Goal: Information Seeking & Learning: Learn about a topic

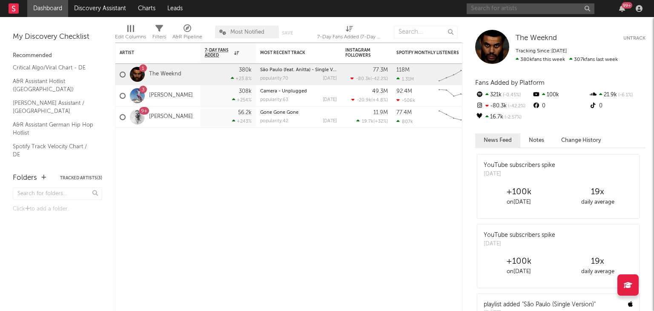
click at [486, 8] on input "text" at bounding box center [531, 8] width 128 height 11
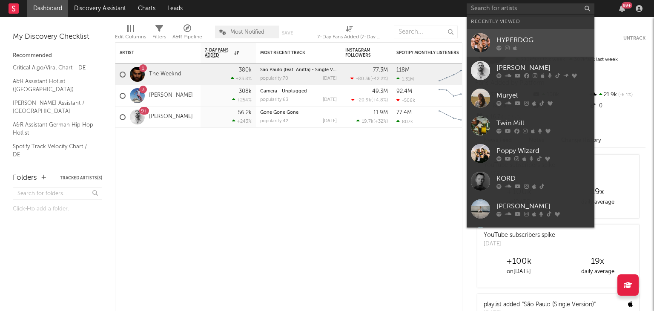
click at [520, 35] on div "HYPERDOG" at bounding box center [544, 40] width 94 height 10
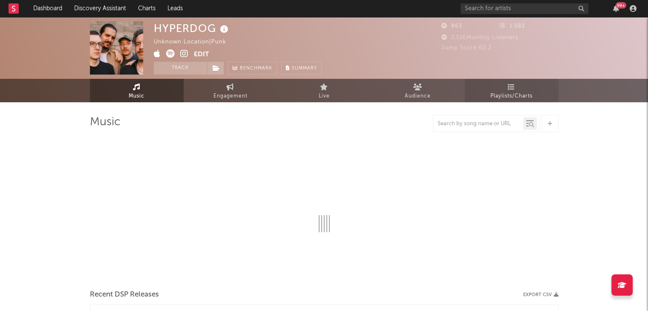
select select "1w"
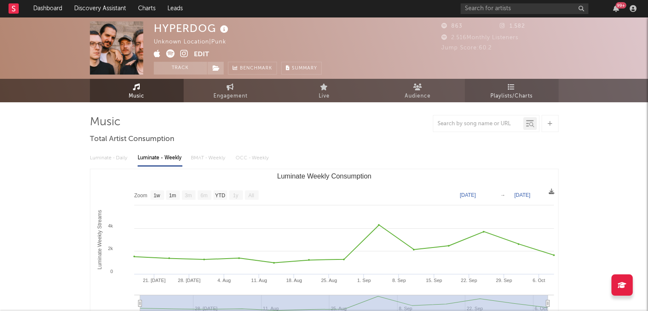
click at [510, 94] on span "Playlists/Charts" at bounding box center [511, 96] width 42 height 10
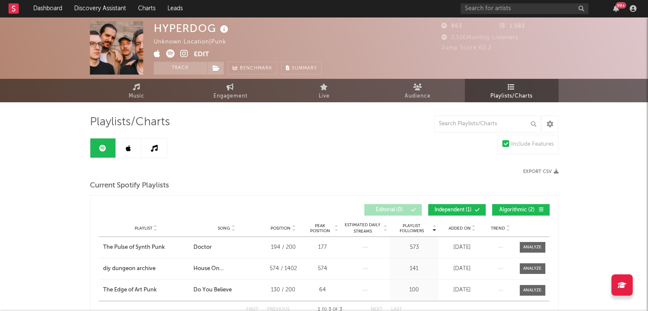
click at [153, 145] on icon at bounding box center [154, 148] width 7 height 7
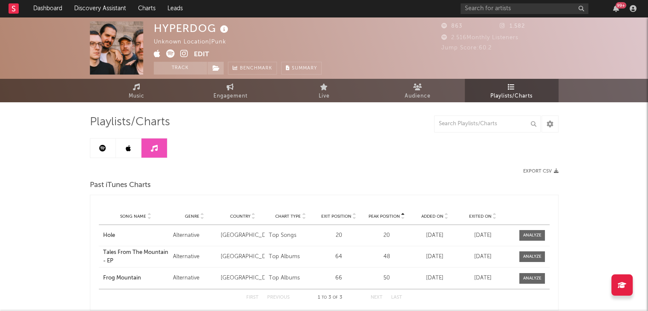
click at [130, 147] on icon at bounding box center [128, 148] width 5 height 7
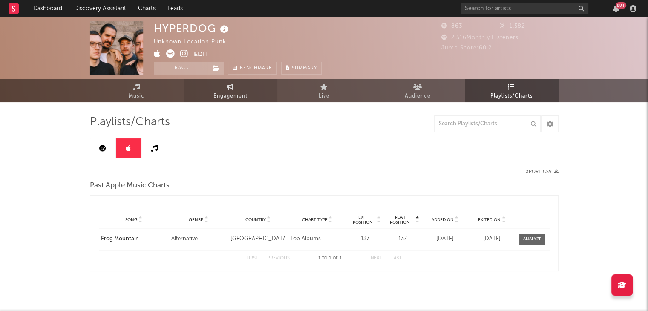
click at [233, 93] on span "Engagement" at bounding box center [230, 96] width 34 height 10
select select "1w"
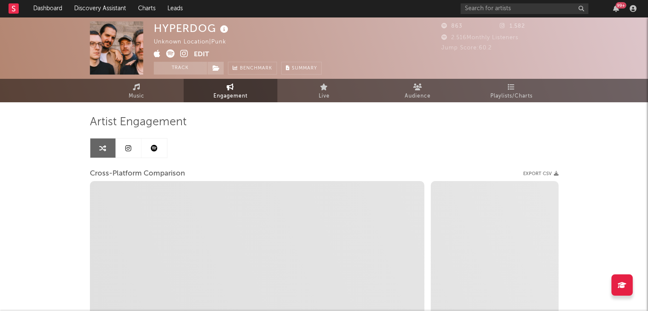
click at [159, 150] on link at bounding box center [154, 147] width 26 height 19
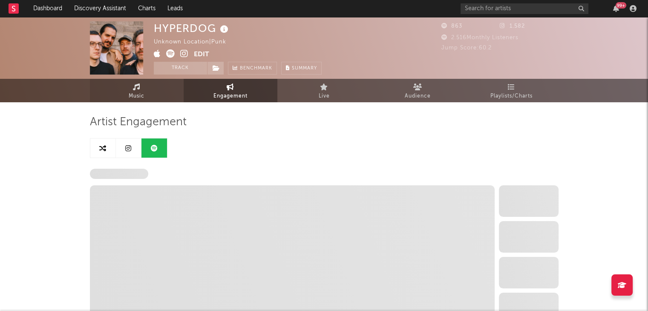
select select "6m"
select select "1w"
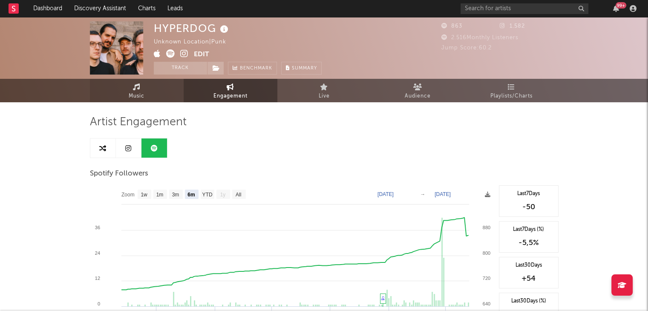
click at [146, 87] on link "Music" at bounding box center [137, 90] width 94 height 23
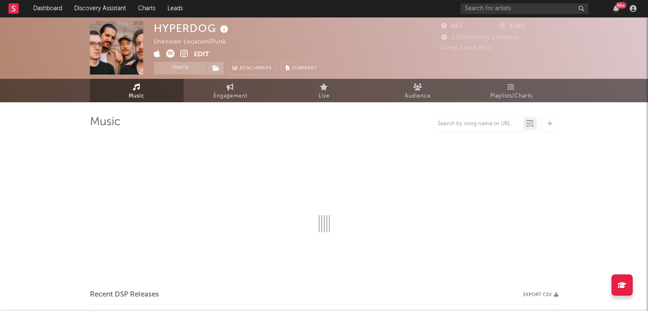
select select "1w"
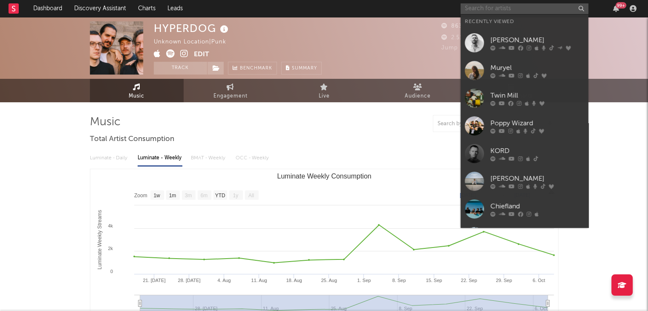
click at [480, 4] on input "text" at bounding box center [524, 8] width 128 height 11
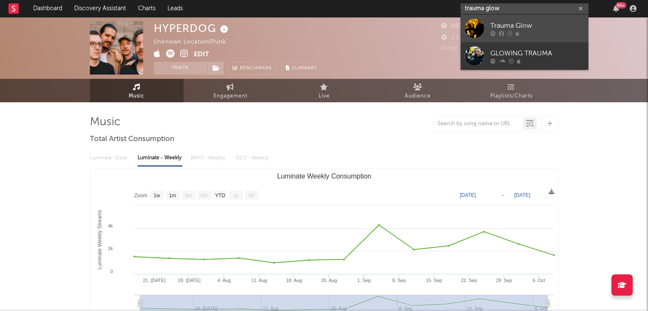
type input "trauma glow"
click at [471, 17] on link "Trauma Glow" at bounding box center [524, 28] width 128 height 28
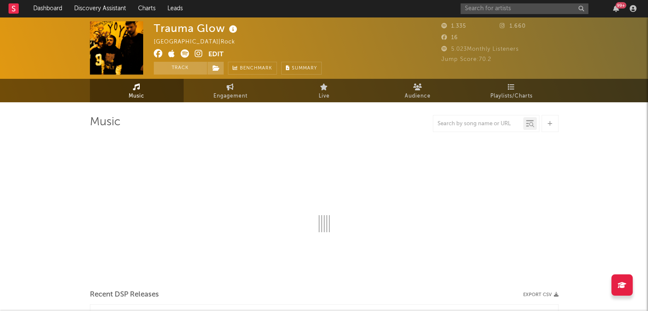
select select "6m"
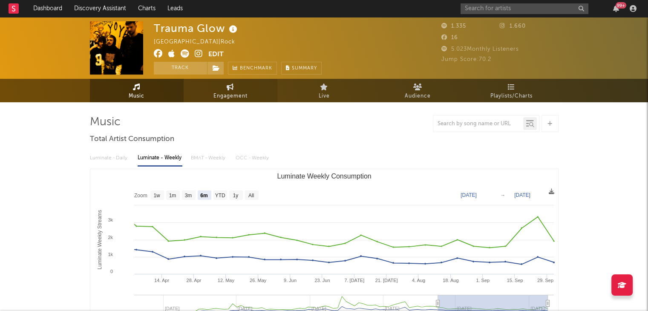
click at [222, 87] on link "Engagement" at bounding box center [231, 90] width 94 height 23
select select "1w"
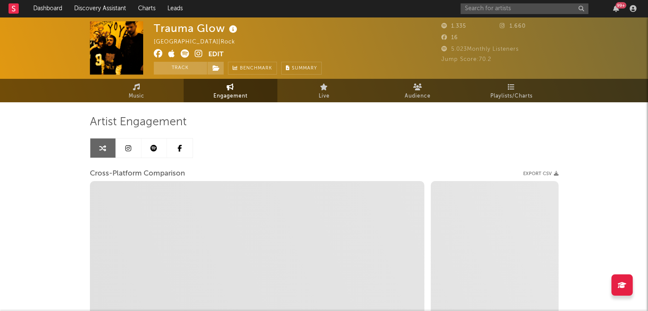
click at [126, 145] on icon at bounding box center [128, 148] width 6 height 7
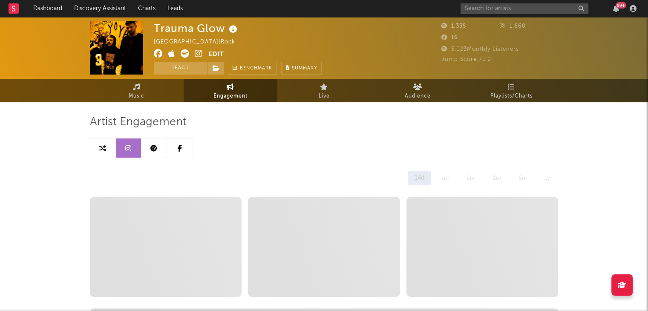
select select "6m"
click at [505, 89] on link "Playlists/Charts" at bounding box center [512, 90] width 94 height 23
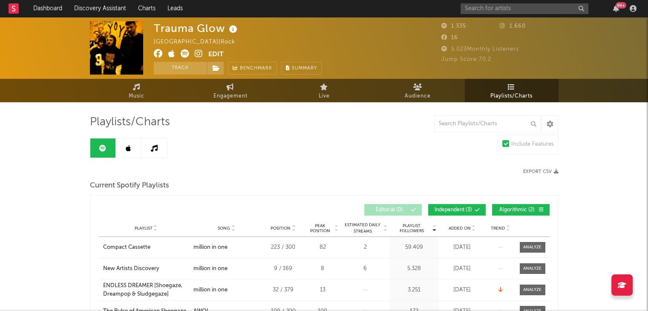
click at [466, 205] on button "Independent ( 3 )" at bounding box center [456, 209] width 57 height 11
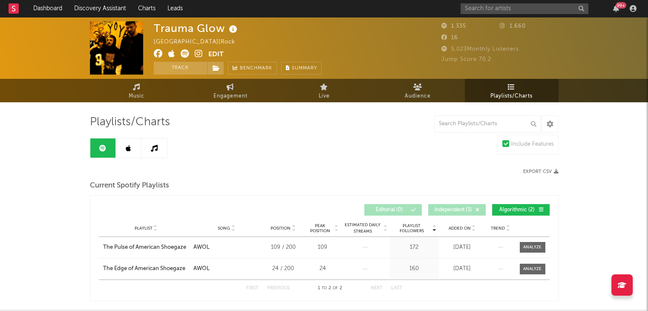
click at [445, 206] on button "Independent ( 3 )" at bounding box center [456, 209] width 57 height 11
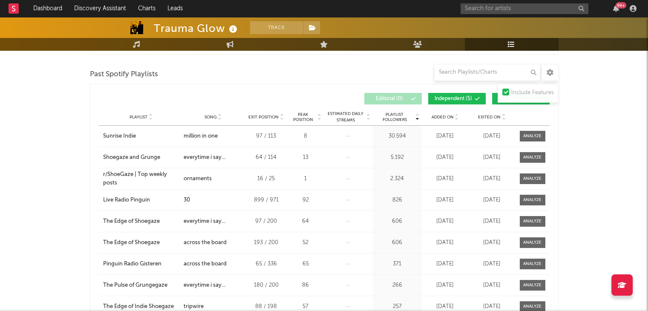
scroll to position [298, 0]
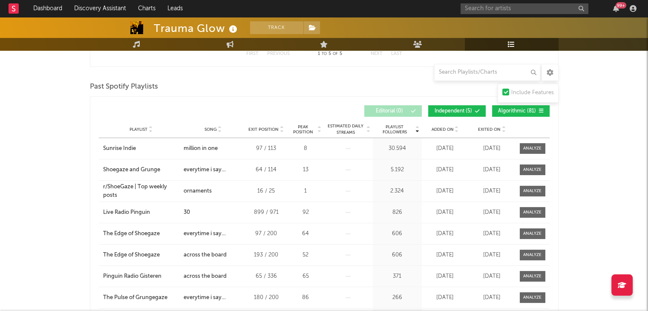
click at [520, 109] on span "Algorithmic ( 81 )" at bounding box center [516, 111] width 39 height 5
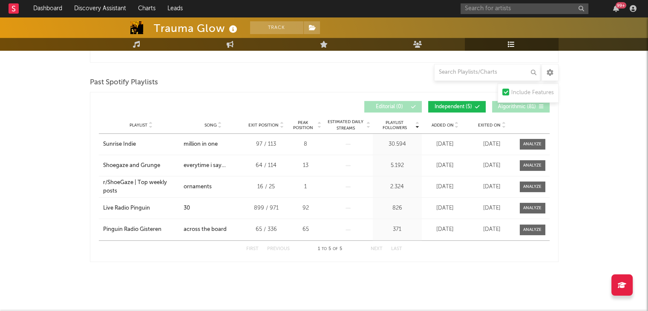
scroll to position [304, 0]
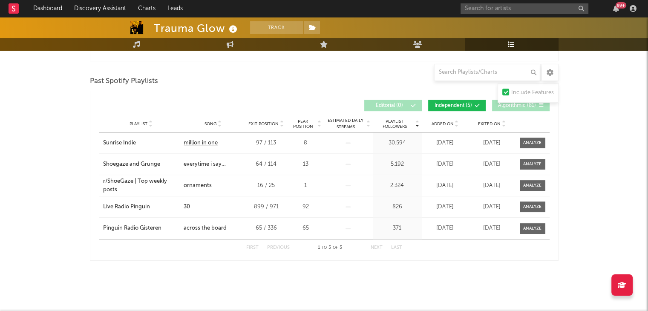
click at [192, 144] on div "million in one" at bounding box center [201, 143] width 34 height 9
click at [16, 8] on rect at bounding box center [14, 8] width 10 height 10
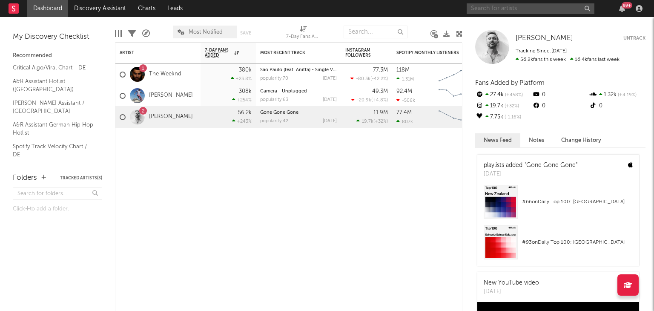
click at [501, 11] on input "text" at bounding box center [531, 8] width 128 height 11
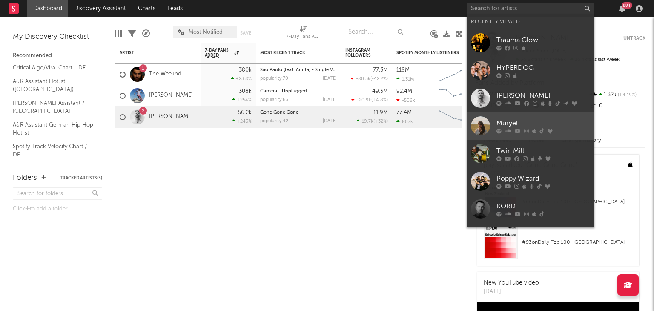
click at [478, 126] on div at bounding box center [480, 125] width 19 height 19
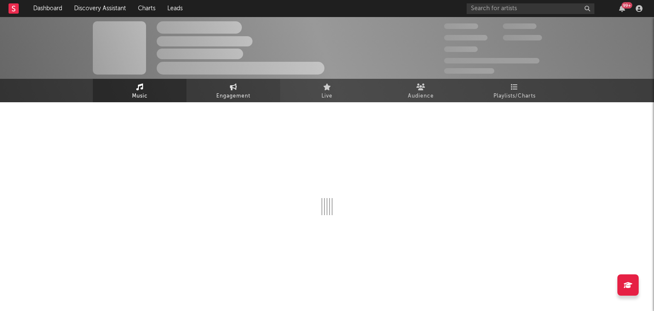
click at [226, 96] on span "Engagement" at bounding box center [233, 96] width 34 height 10
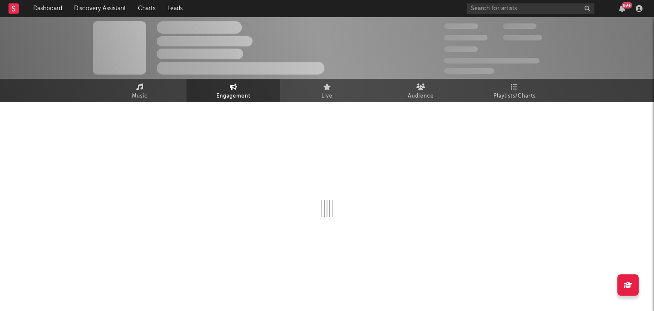
select select "1w"
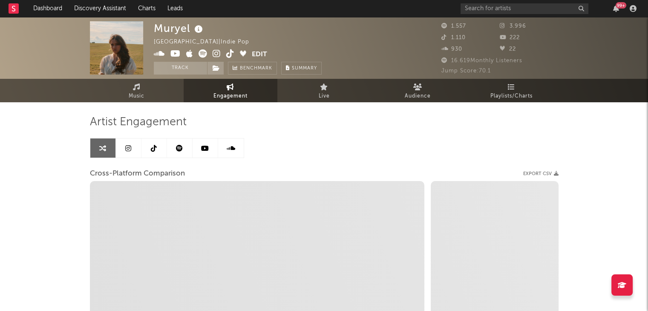
click at [133, 147] on link at bounding box center [129, 147] width 26 height 19
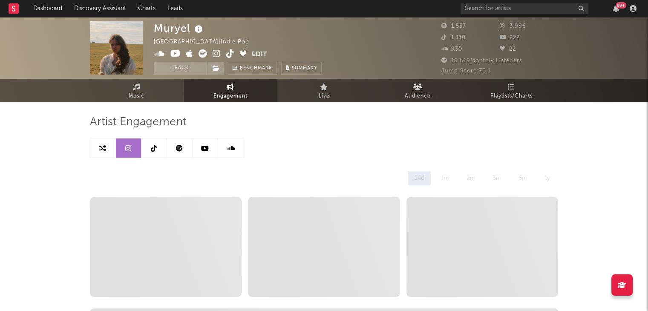
select select "6m"
click at [511, 87] on icon at bounding box center [511, 86] width 7 height 7
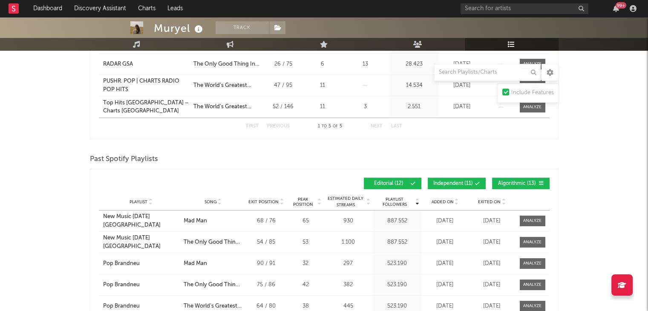
scroll to position [256, 0]
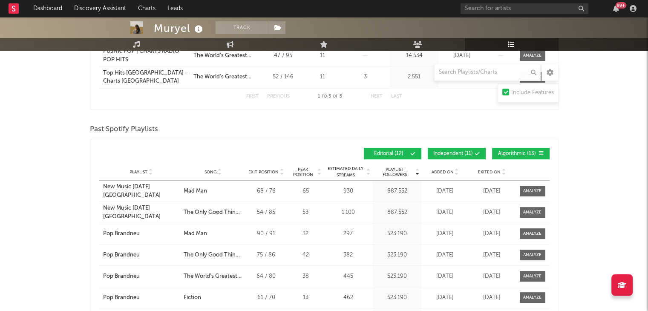
click at [450, 152] on span "Independent ( 11 )" at bounding box center [453, 153] width 40 height 5
click at [514, 151] on span "Algorithmic ( 13 )" at bounding box center [516, 153] width 39 height 5
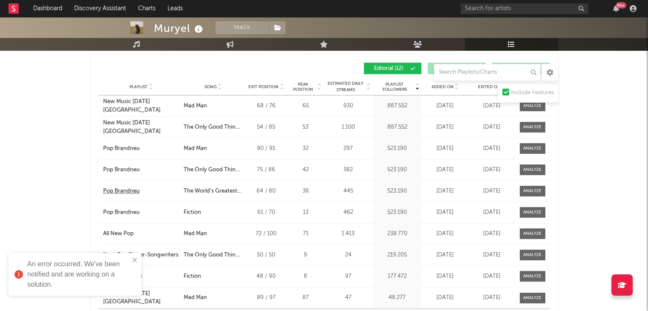
scroll to position [383, 0]
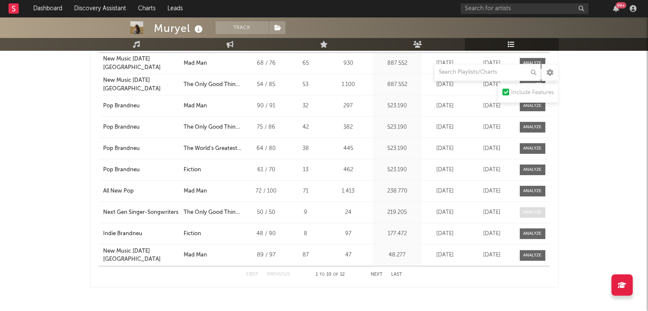
click at [537, 212] on div at bounding box center [532, 212] width 18 height 6
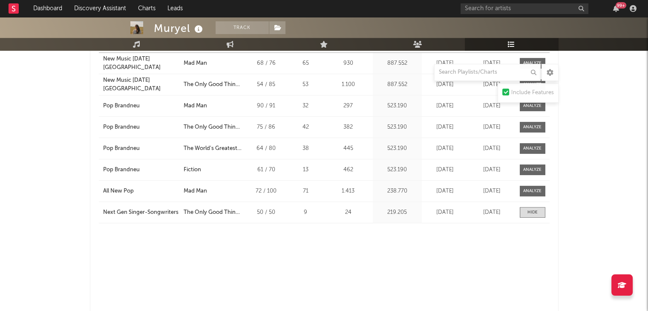
select select "1w"
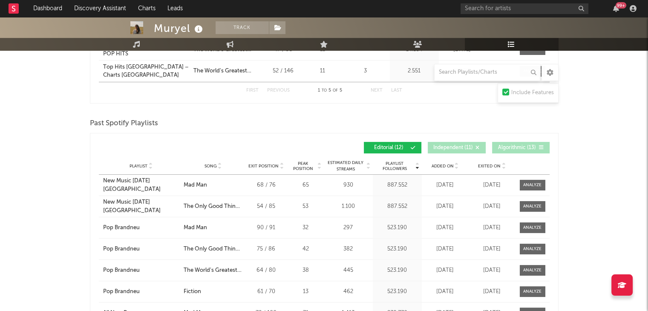
scroll to position [368, 0]
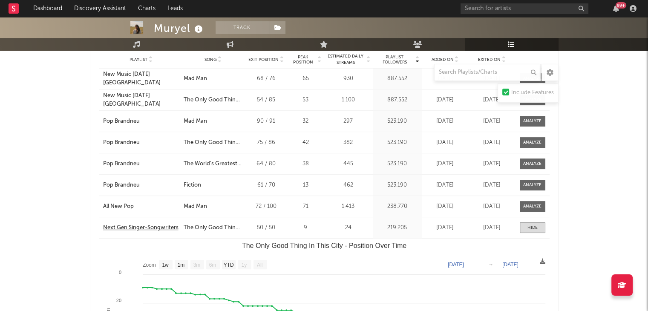
click at [132, 225] on div "Next Gen Singer-Songwriters" at bounding box center [140, 228] width 75 height 9
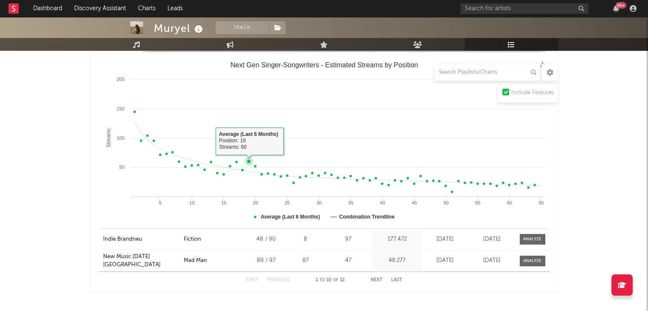
scroll to position [751, 0]
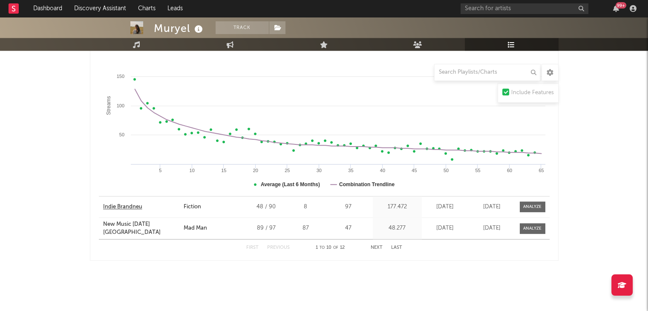
click at [140, 203] on div "Indie Brandneu" at bounding box center [122, 207] width 39 height 9
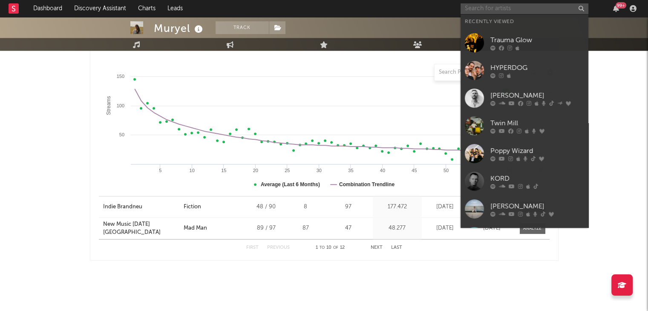
click at [491, 6] on input "text" at bounding box center [524, 8] width 128 height 11
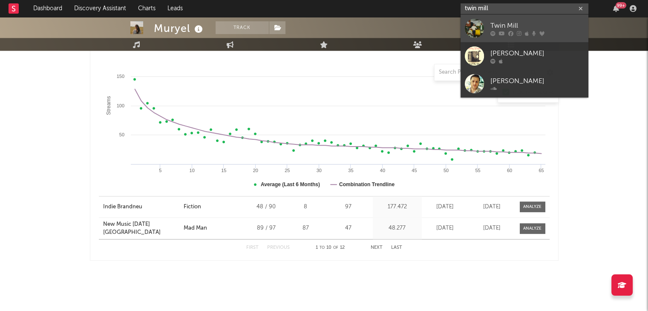
type input "twin mill"
click at [474, 21] on div at bounding box center [474, 28] width 19 height 19
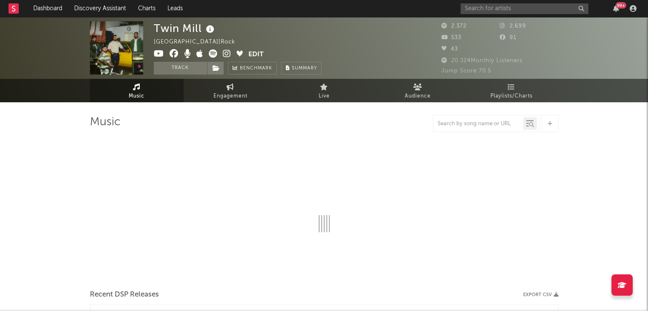
select select "6m"
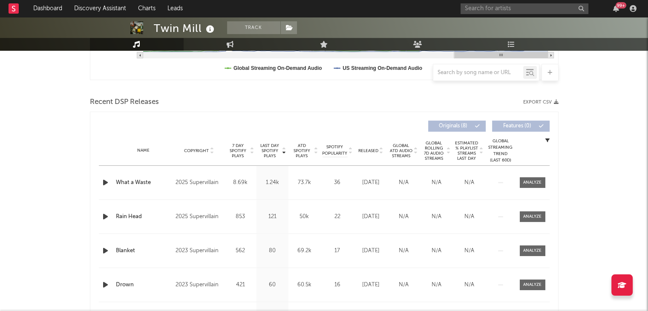
scroll to position [256, 0]
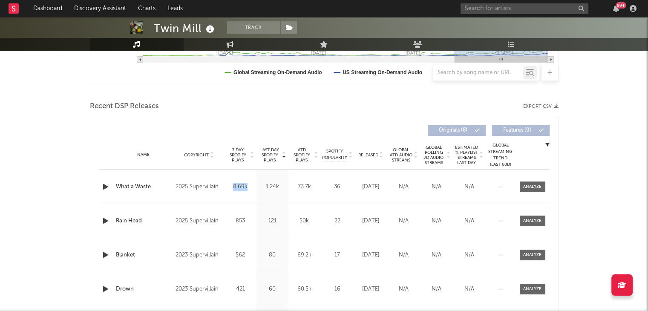
drag, startPoint x: 234, startPoint y: 186, endPoint x: 252, endPoint y: 187, distance: 18.3
click at [252, 187] on div "8.69k" at bounding box center [241, 187] width 28 height 9
click at [252, 188] on div "8.69k" at bounding box center [241, 187] width 28 height 9
click at [534, 184] on div at bounding box center [532, 187] width 18 height 6
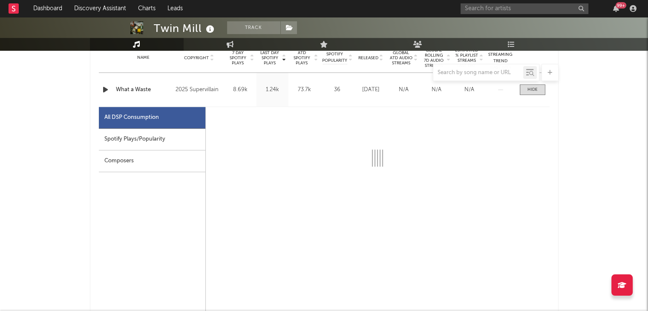
scroll to position [383, 0]
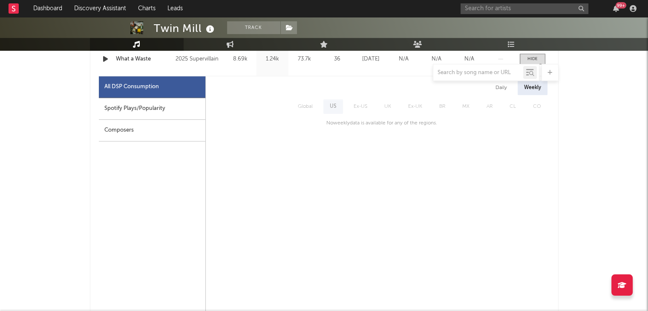
click at [152, 110] on div "Spotify Plays/Popularity" at bounding box center [152, 109] width 106 height 22
select select "1w"
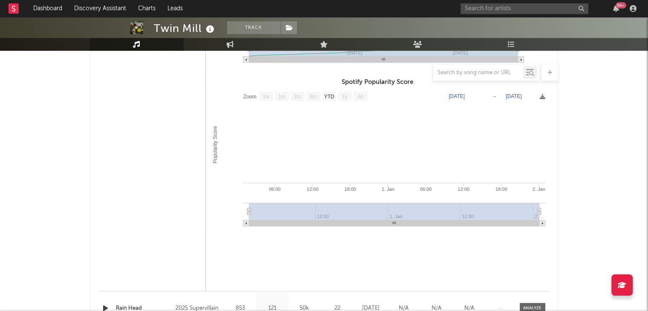
scroll to position [554, 0]
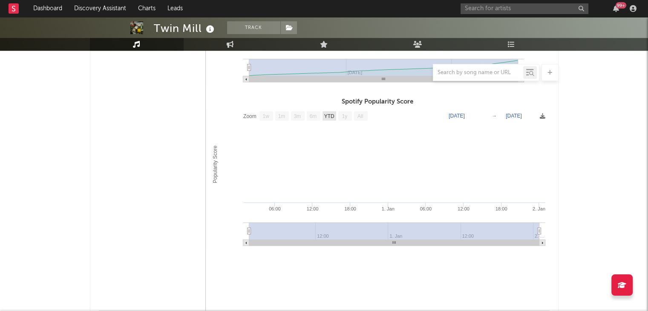
click at [334, 114] on rect at bounding box center [329, 115] width 14 height 9
select select "YTD"
click at [261, 116] on rect at bounding box center [266, 115] width 14 height 9
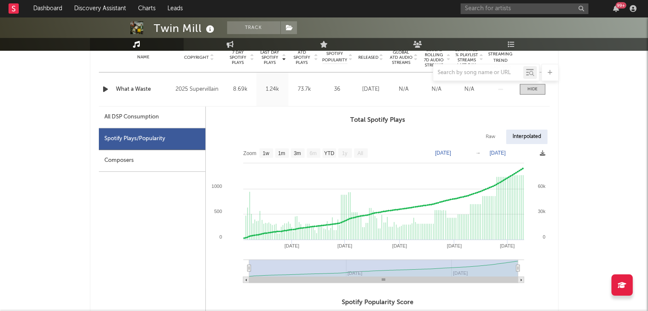
scroll to position [341, 0]
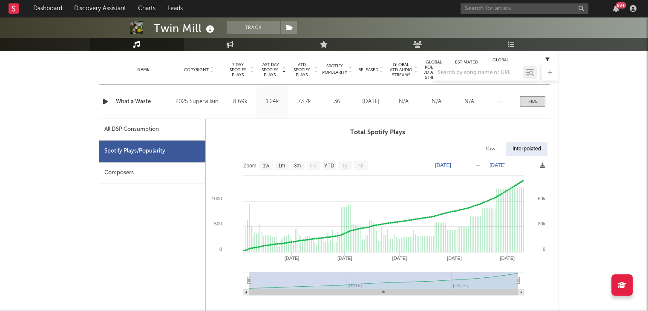
click at [526, 149] on div "Interpolated" at bounding box center [526, 149] width 41 height 14
click at [486, 149] on div "Raw" at bounding box center [490, 149] width 23 height 14
select select "1w"
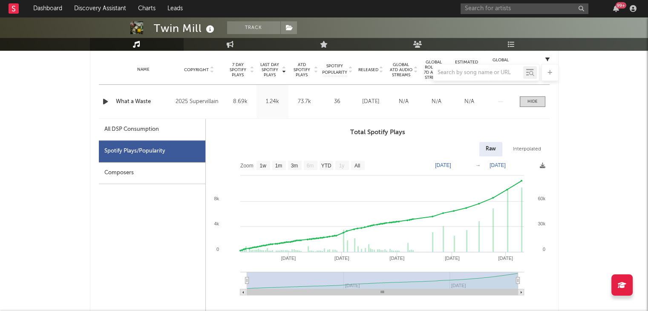
click at [514, 147] on div "Interpolated" at bounding box center [526, 149] width 41 height 14
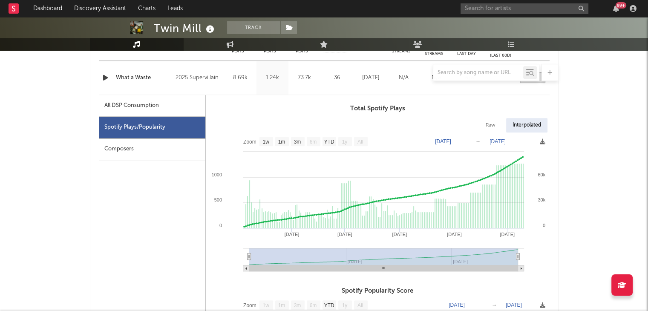
scroll to position [383, 0]
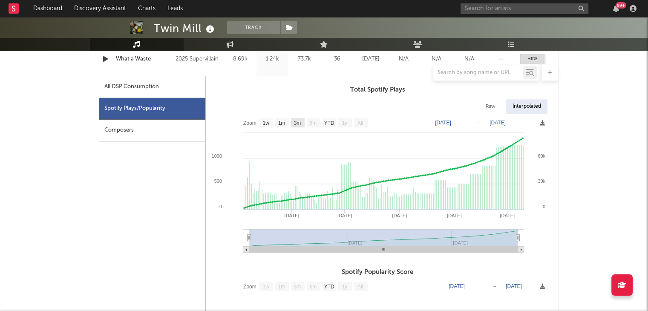
click at [300, 121] on text "3m" at bounding box center [296, 123] width 7 height 6
select select "3m"
type input "[DATE]"
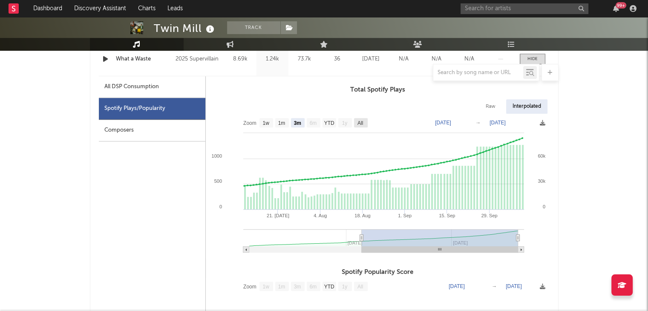
click at [361, 120] on text "All" at bounding box center [360, 123] width 6 height 6
select select "All"
type input "[DATE]"
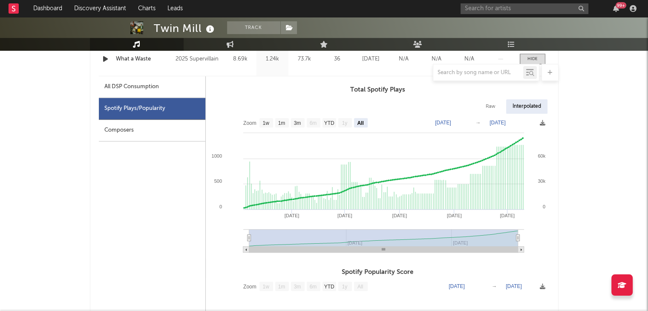
click at [121, 135] on div "Composers" at bounding box center [152, 131] width 106 height 22
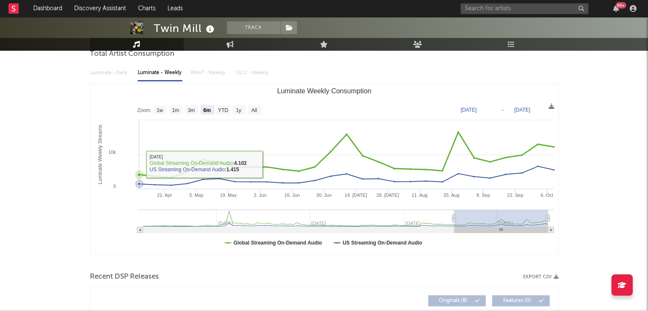
scroll to position [0, 0]
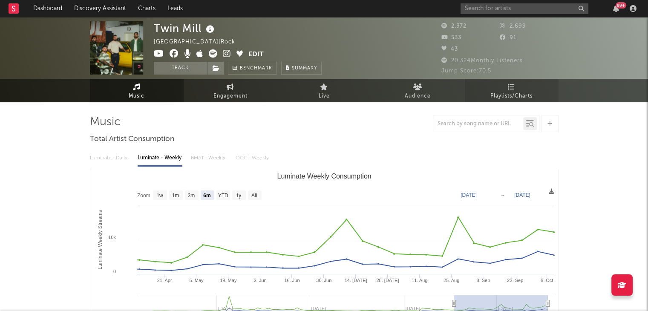
click at [507, 94] on span "Playlists/Charts" at bounding box center [511, 96] width 42 height 10
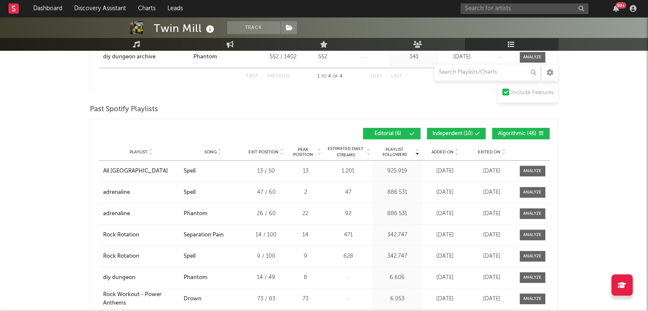
scroll to position [256, 0]
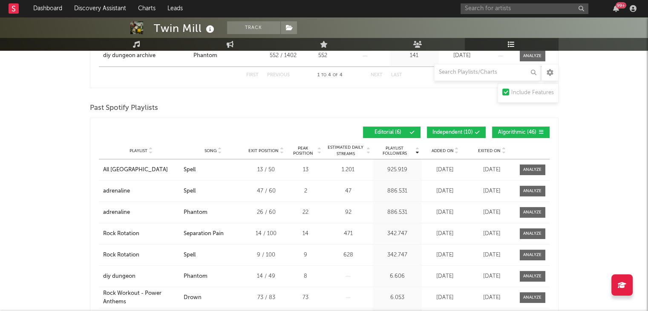
click at [456, 130] on span "Independent ( 10 )" at bounding box center [452, 132] width 40 height 5
click at [531, 130] on span "Algorithmic ( 46 )" at bounding box center [516, 132] width 39 height 5
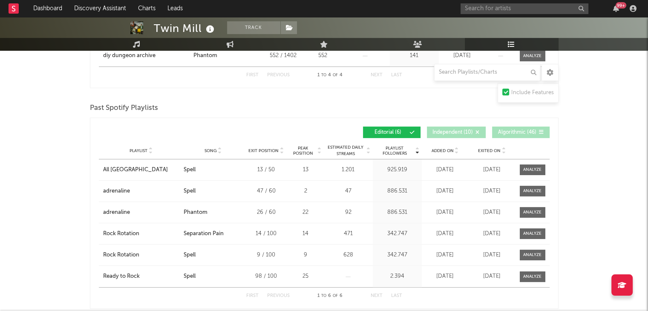
click at [454, 126] on button "Independent ( 10 )" at bounding box center [456, 131] width 59 height 11
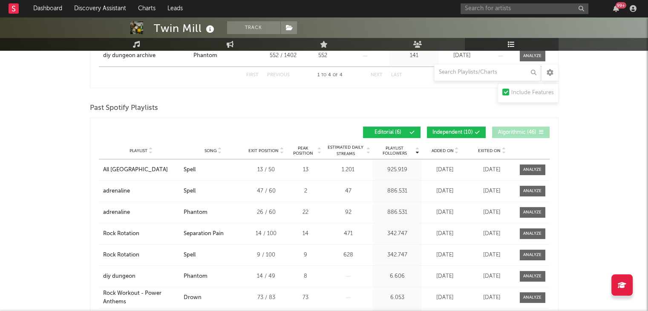
click at [385, 126] on button "Editorial ( 6 )" at bounding box center [391, 131] width 57 height 11
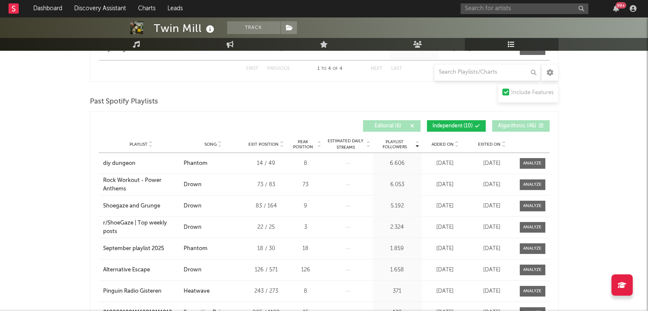
scroll to position [261, 0]
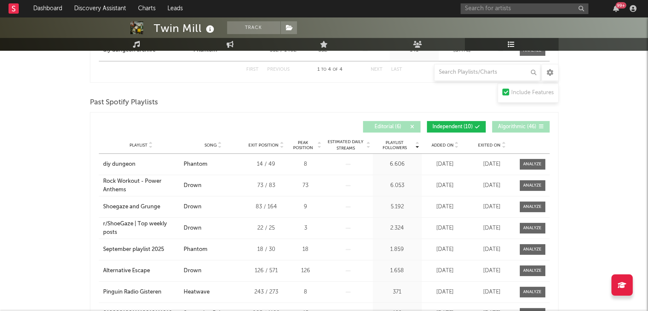
click at [514, 126] on span "Algorithmic ( 46 )" at bounding box center [516, 126] width 39 height 5
click at [452, 126] on span "Independent ( 10 )" at bounding box center [452, 126] width 40 height 5
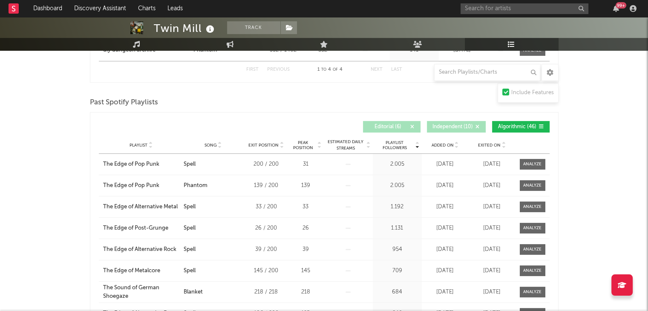
click at [209, 145] on span "Song" at bounding box center [210, 145] width 12 height 5
click at [210, 145] on span "Song" at bounding box center [210, 145] width 12 height 5
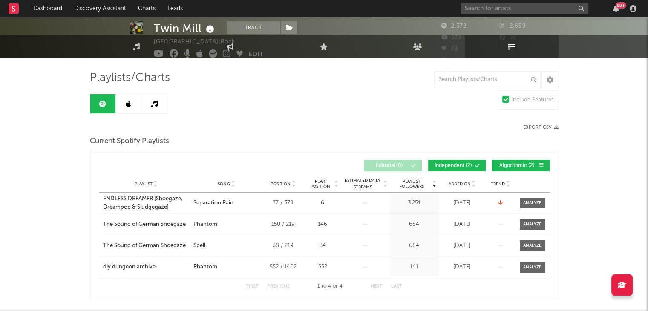
scroll to position [0, 0]
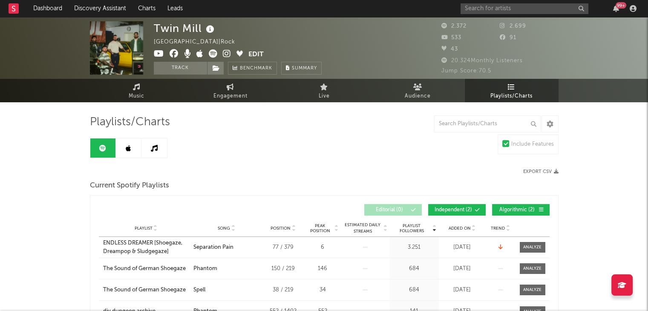
click at [128, 151] on icon at bounding box center [128, 148] width 5 height 7
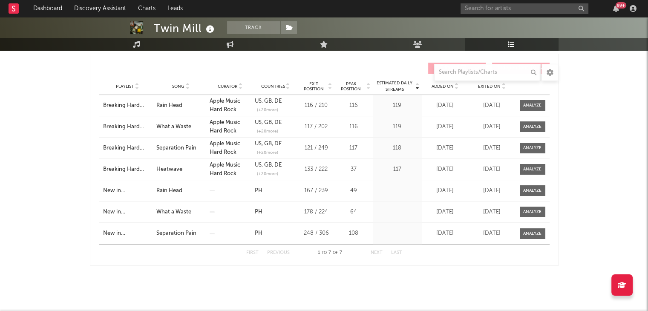
scroll to position [147, 0]
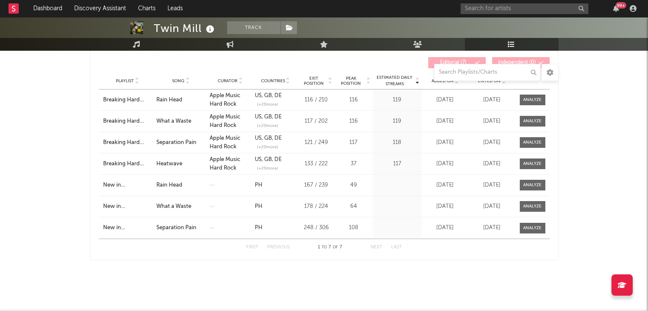
click at [353, 162] on div "37" at bounding box center [353, 164] width 34 height 9
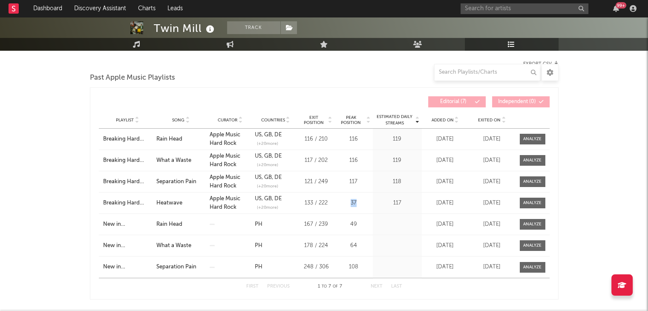
scroll to position [19, 0]
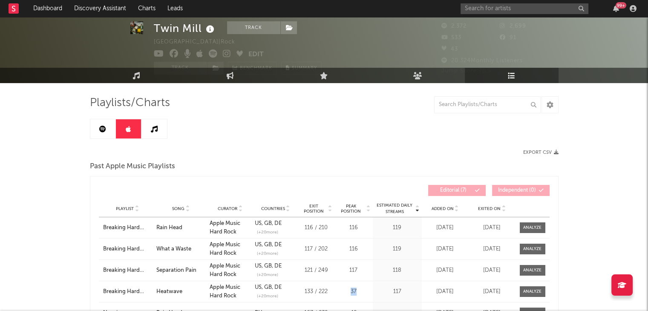
click at [149, 129] on link at bounding box center [154, 128] width 26 height 19
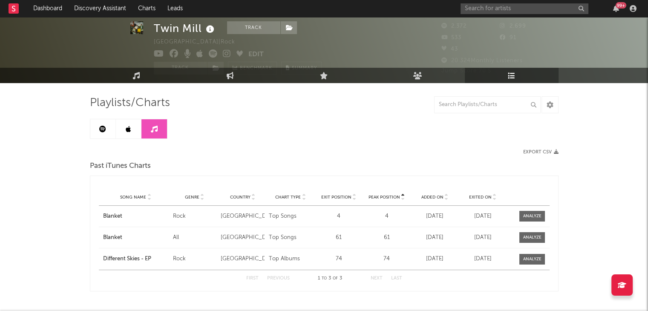
click at [97, 125] on link at bounding box center [103, 128] width 26 height 19
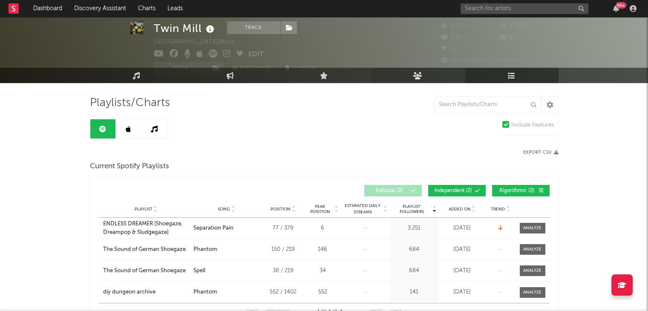
click at [411, 73] on link "Audience" at bounding box center [418, 75] width 94 height 15
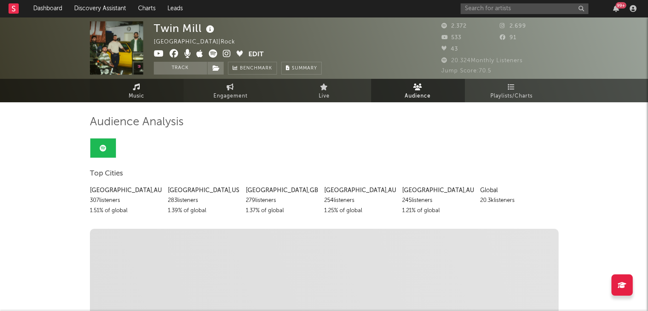
click at [130, 89] on link "Music" at bounding box center [137, 90] width 94 height 23
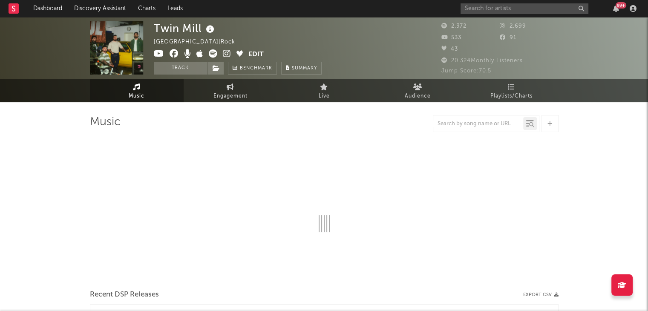
select select "6m"
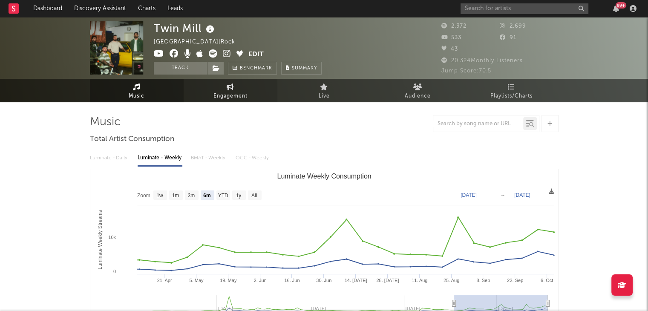
click at [235, 88] on link "Engagement" at bounding box center [231, 90] width 94 height 23
select select "1w"
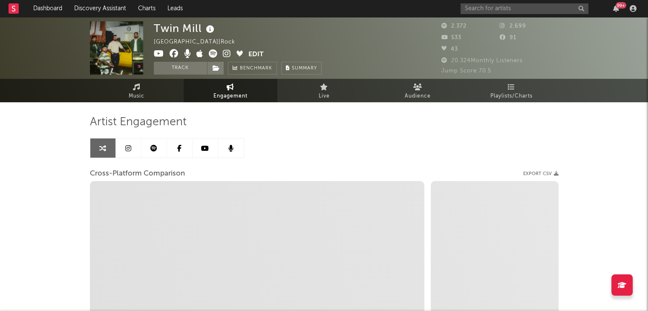
click at [154, 145] on icon at bounding box center [153, 148] width 7 height 7
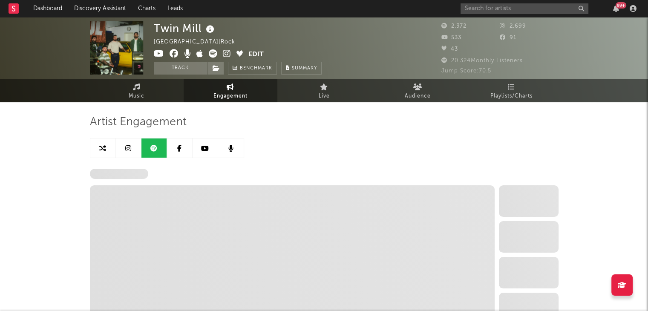
select select "6m"
select select "1w"
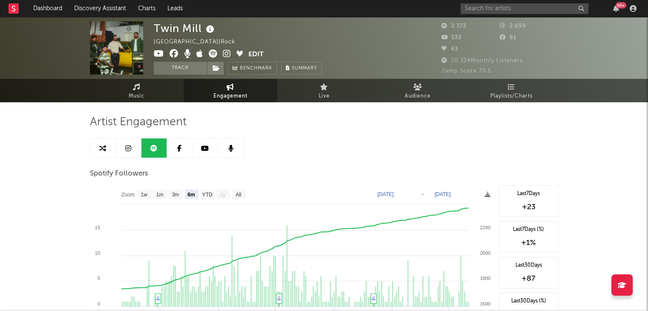
click at [124, 145] on link at bounding box center [129, 147] width 26 height 19
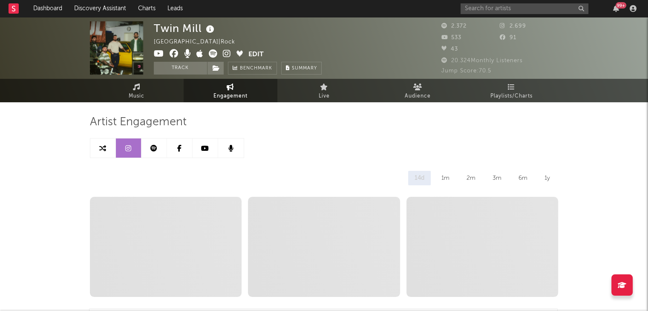
select select "6m"
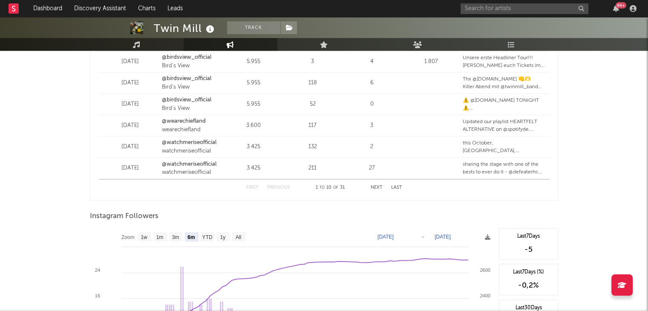
scroll to position [753, 0]
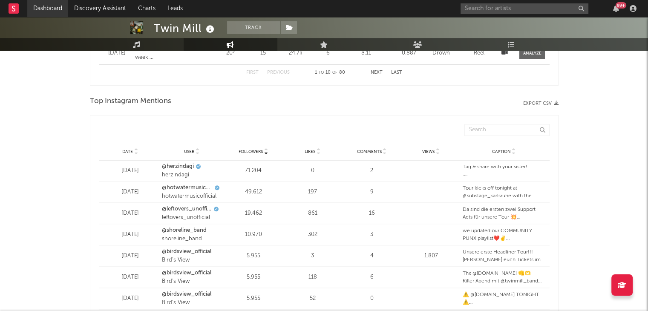
click at [32, 6] on link "Dashboard" at bounding box center [47, 8] width 41 height 17
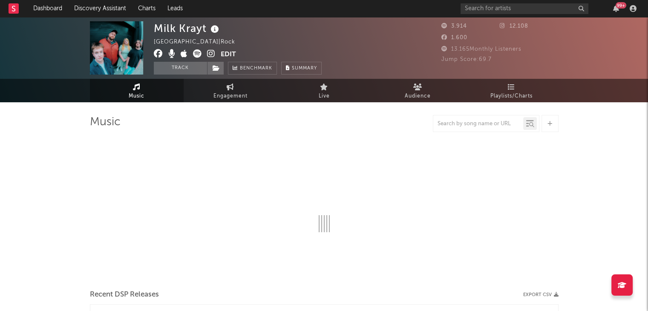
select select "1w"
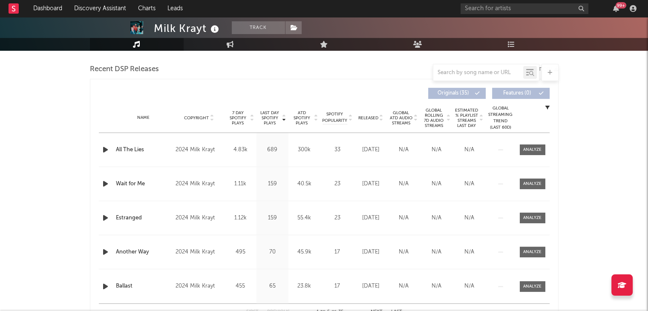
scroll to position [298, 0]
